Goal: Transaction & Acquisition: Purchase product/service

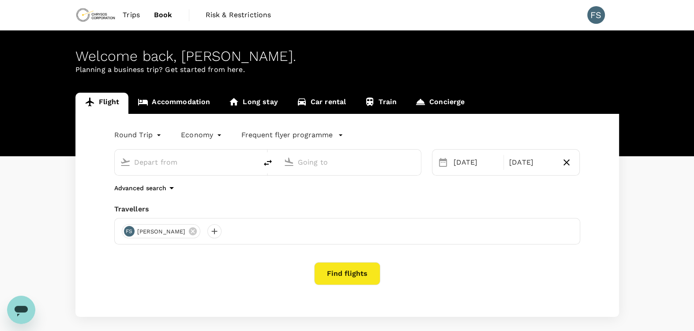
type input "Adelaide (ADL)"
type input "Nanjing Lukou Intl (NKG)"
click at [348, 275] on button "Find flights" at bounding box center [347, 273] width 66 height 23
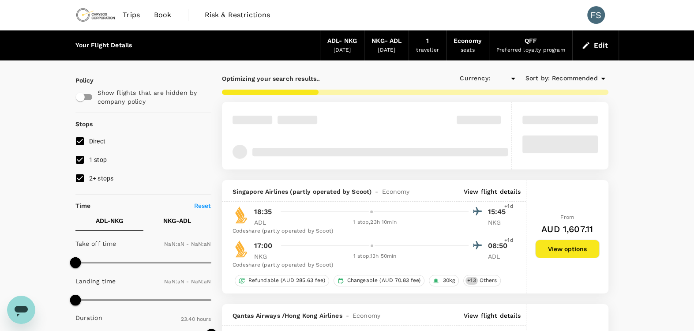
type input "AUD"
type input "1440"
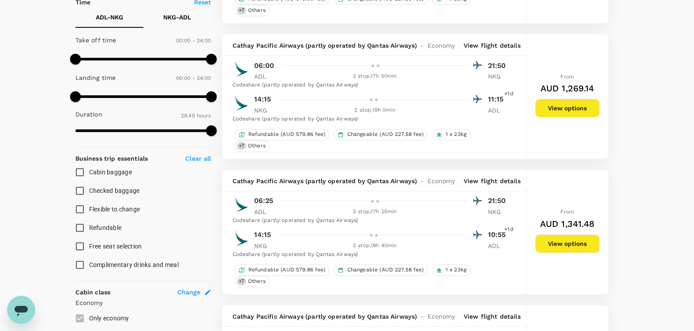
scroll to position [220, 0]
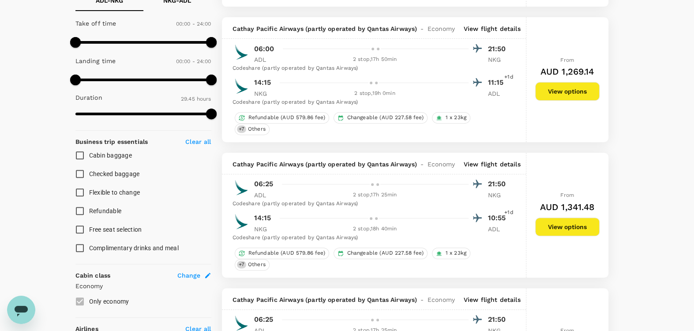
type input "2860"
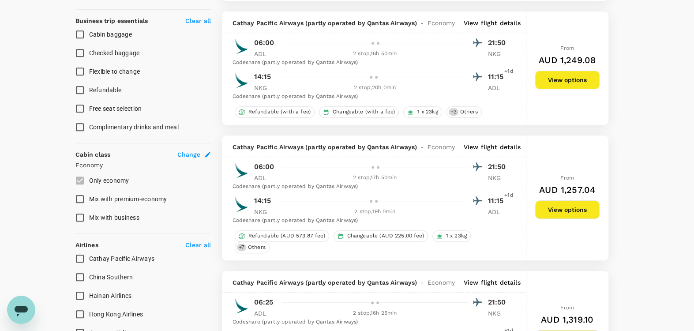
scroll to position [441, 0]
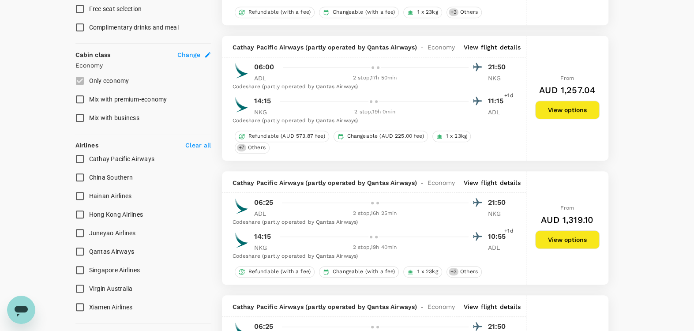
drag, startPoint x: 84, startPoint y: 155, endPoint x: 109, endPoint y: 156, distance: 25.6
click at [84, 155] on input "Cathay Pacific Airways" at bounding box center [80, 158] width 19 height 19
checkbox input "true"
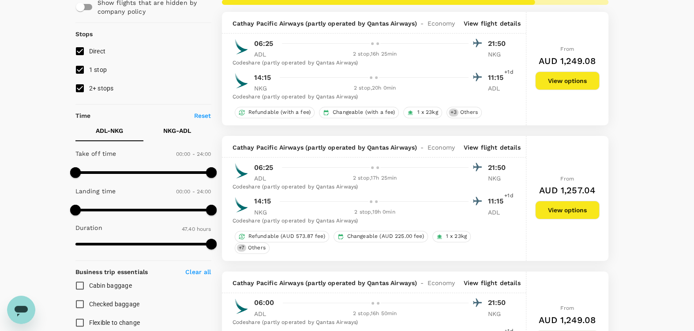
scroll to position [0, 0]
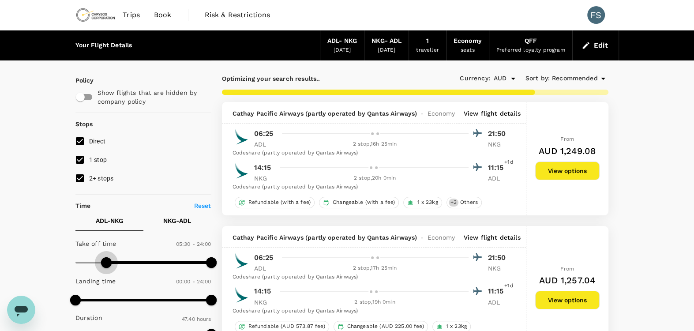
type input "600"
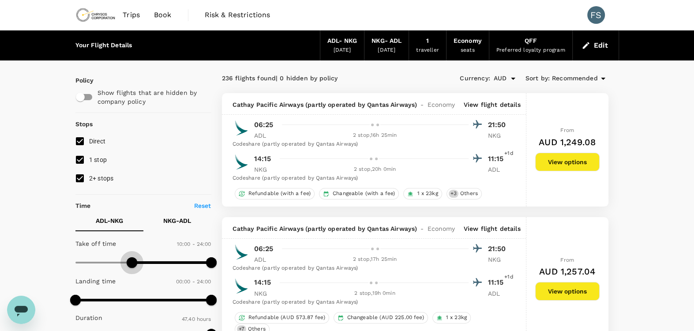
drag, startPoint x: 79, startPoint y: 264, endPoint x: 131, endPoint y: 271, distance: 52.6
click at [131, 268] on span at bounding box center [132, 262] width 11 height 11
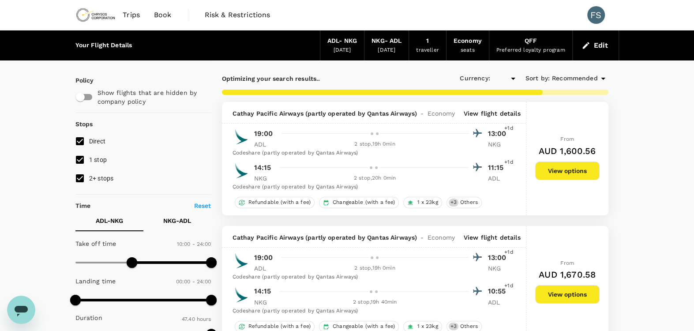
type input "AUD"
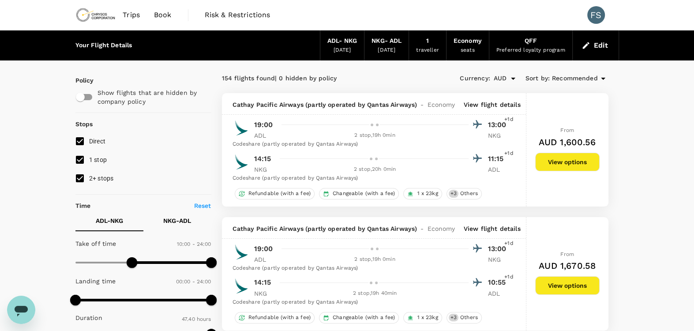
click at [575, 162] on button "View options" at bounding box center [567, 162] width 64 height 19
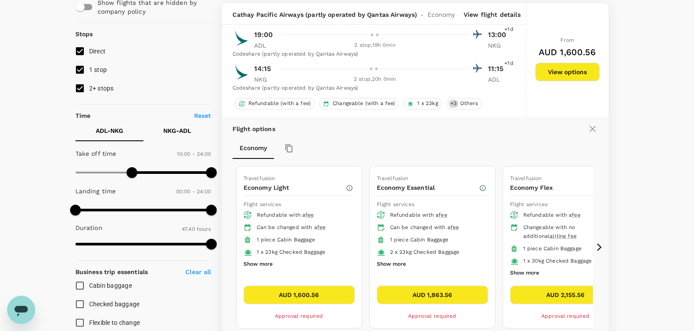
scroll to position [93, 0]
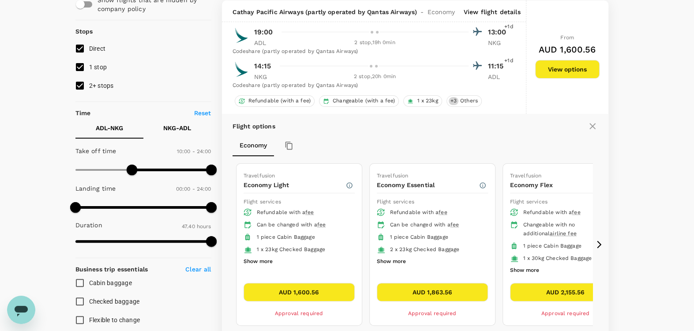
click at [598, 241] on icon at bounding box center [598, 244] width 9 height 9
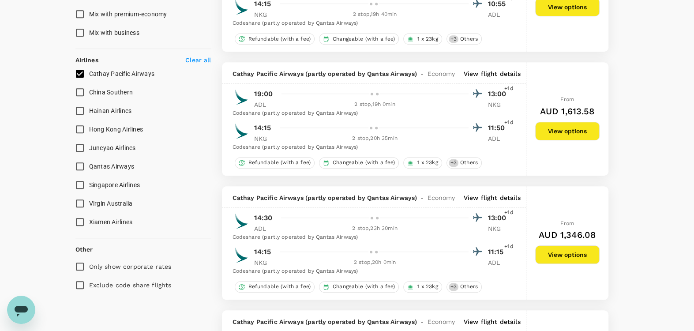
scroll to position [661, 0]
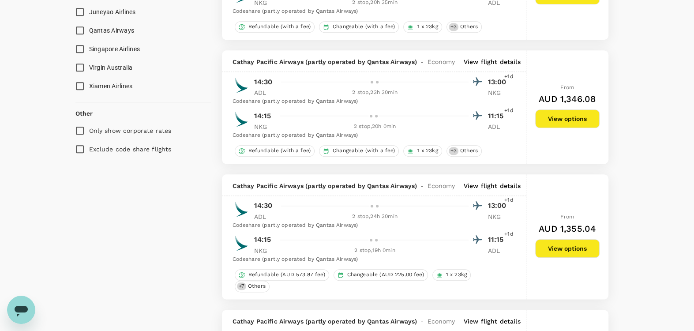
click at [565, 119] on button "View options" at bounding box center [567, 118] width 64 height 19
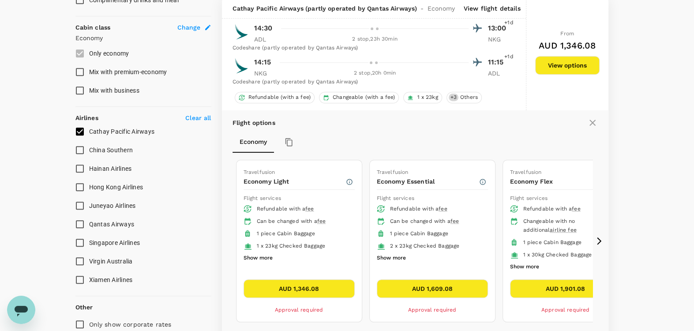
scroll to position [464, 0]
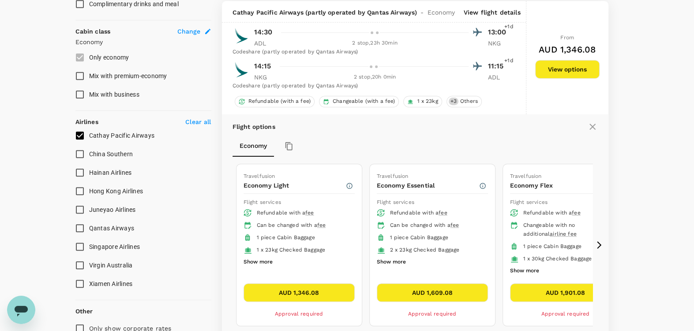
click at [564, 291] on button "AUD 1,901.08" at bounding box center [565, 292] width 111 height 19
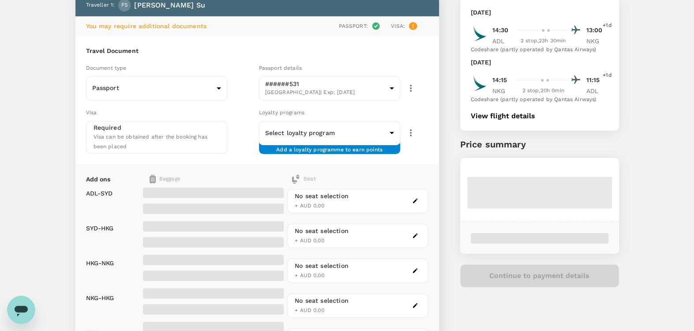
scroll to position [73, 0]
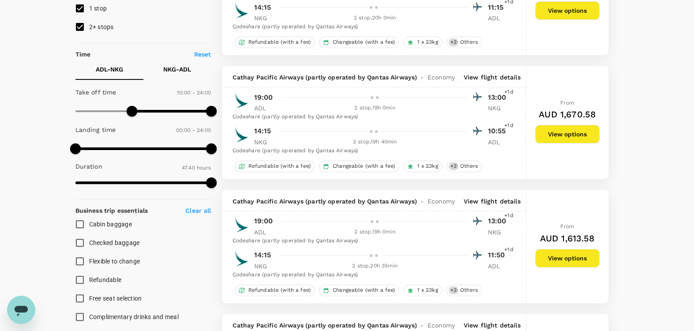
scroll to position [220, 0]
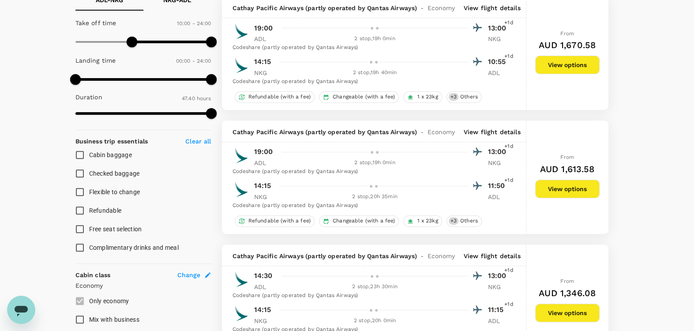
click at [561, 185] on button "View options" at bounding box center [567, 188] width 64 height 19
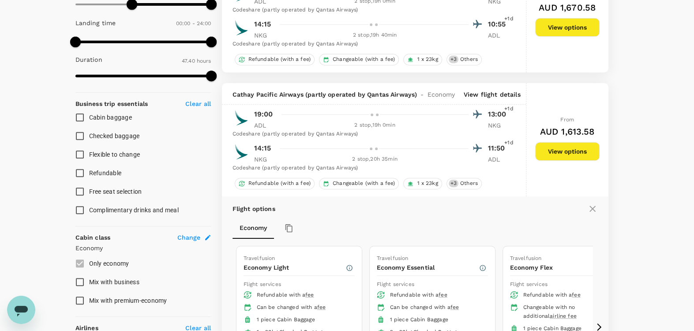
scroll to position [340, 0]
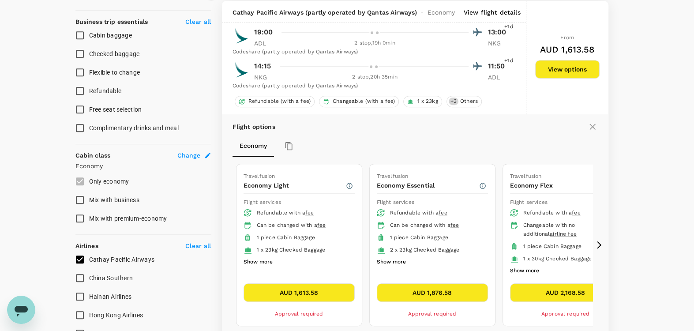
click at [601, 232] on div "Flight options Economy Travelfusion Economy Light Flight services Refundable wi…" at bounding box center [415, 237] width 386 height 247
click at [598, 243] on icon at bounding box center [598, 244] width 9 height 9
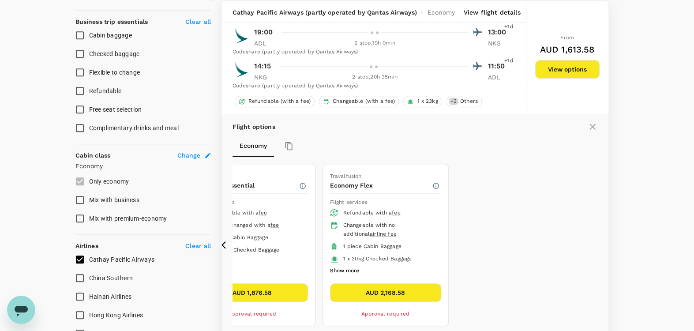
drag, startPoint x: 424, startPoint y: 292, endPoint x: 372, endPoint y: 301, distance: 53.2
drag, startPoint x: 372, startPoint y: 301, endPoint x: 368, endPoint y: 291, distance: 9.9
drag, startPoint x: 368, startPoint y: 291, endPoint x: 567, endPoint y: 266, distance: 200.5
click at [567, 266] on div "Travelfusion Economy Light Flight services Refundable with a fee Can be changed…" at bounding box center [322, 244] width 540 height 169
click at [398, 284] on button "AUD 2,168.58" at bounding box center [385, 292] width 111 height 19
